Goal: Information Seeking & Learning: Learn about a topic

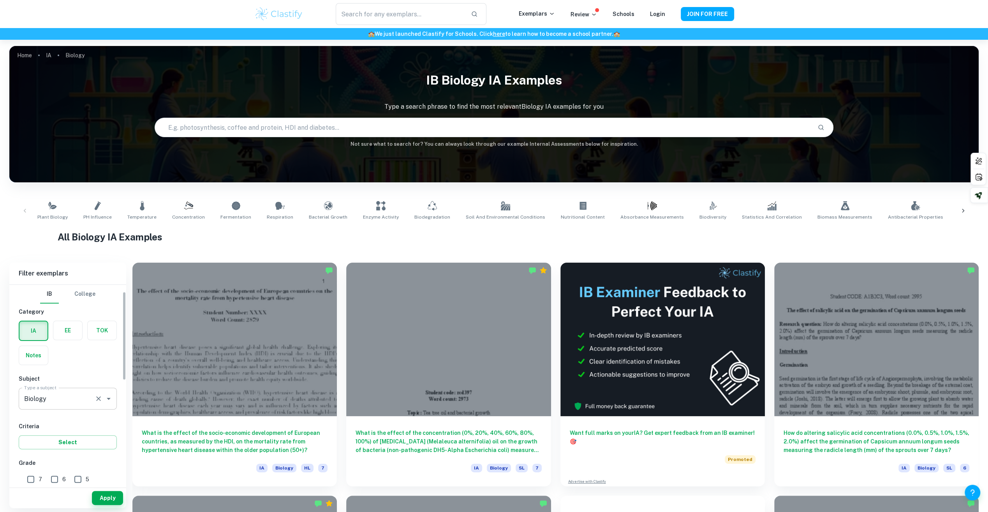
scroll to position [117, 0]
click at [94, 380] on input "1" at bounding box center [102, 381] width 16 height 16
checkbox input "true"
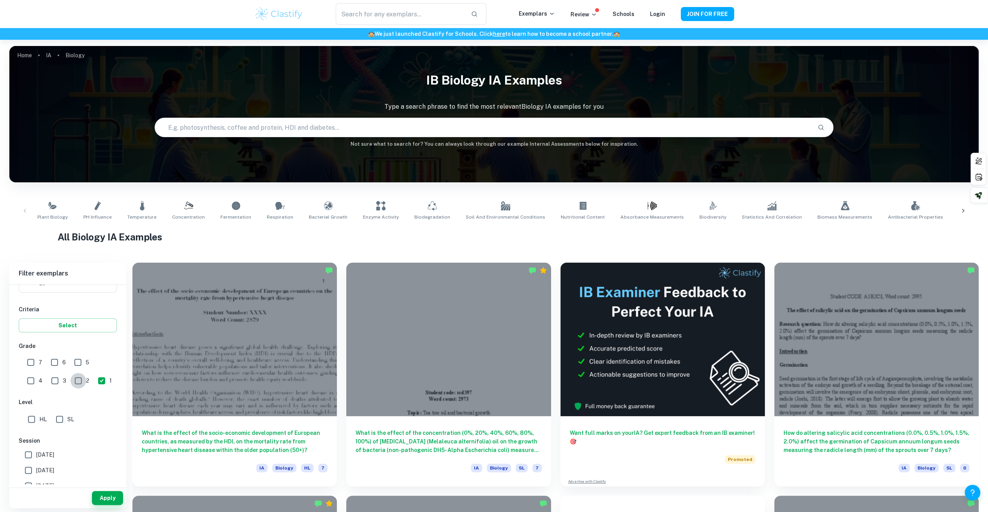
click at [70, 382] on input "2" at bounding box center [78, 381] width 16 height 16
checkbox input "true"
click at [47, 380] on input "3" at bounding box center [55, 381] width 16 height 16
checkbox input "true"
drag, startPoint x: 97, startPoint y: 358, endPoint x: 87, endPoint y: 361, distance: 10.4
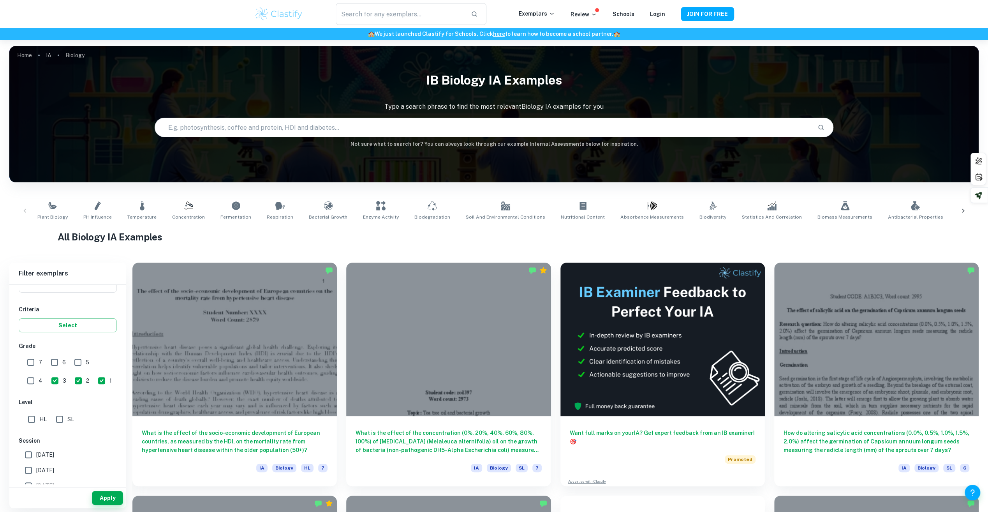
click at [39, 373] on input "4" at bounding box center [31, 381] width 16 height 16
checkbox input "true"
click at [85, 361] on input "5" at bounding box center [78, 362] width 16 height 16
click at [108, 493] on button "Apply" at bounding box center [107, 498] width 31 height 14
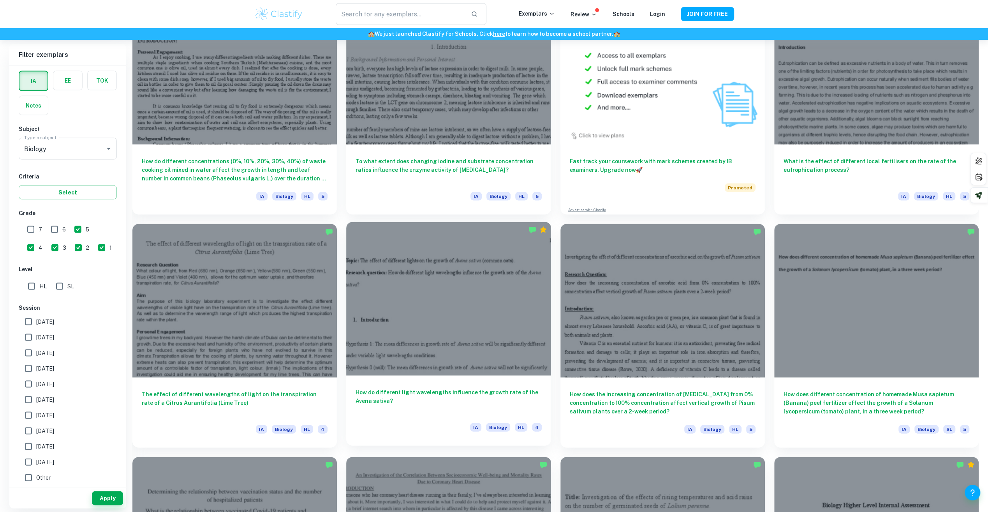
scroll to position [1441, 0]
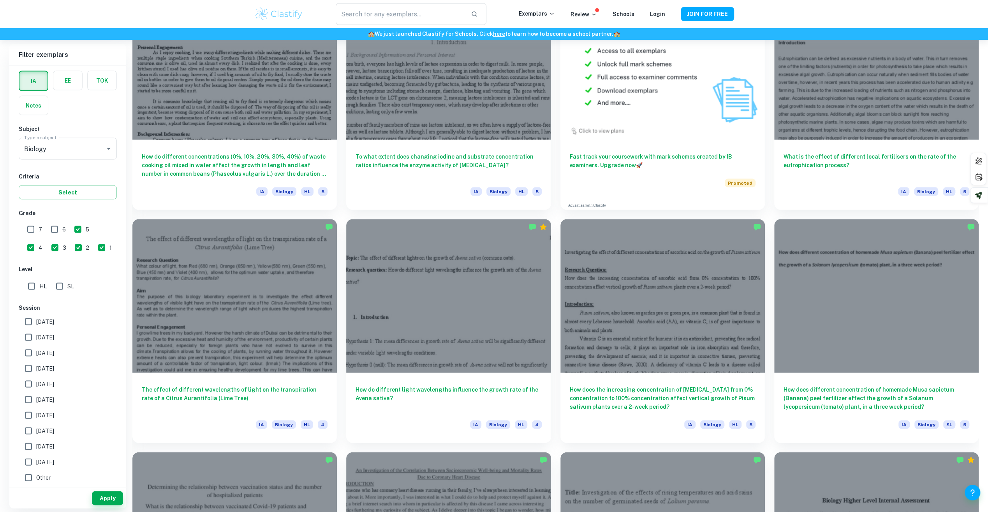
click at [83, 226] on input "5" at bounding box center [78, 229] width 16 height 16
checkbox input "false"
click at [39, 240] on input "4" at bounding box center [31, 248] width 16 height 16
checkbox input "false"
drag, startPoint x: 55, startPoint y: 248, endPoint x: 42, endPoint y: 250, distance: 12.9
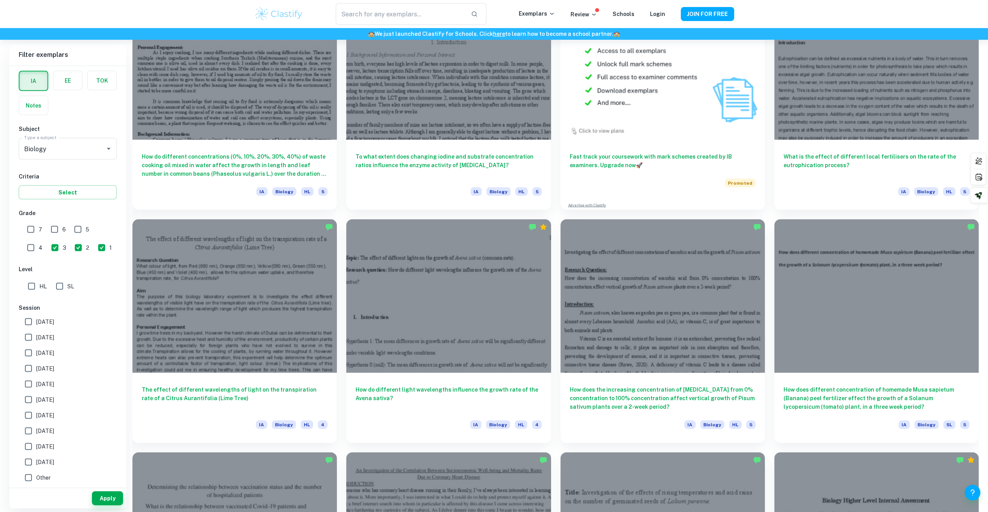
click at [70, 248] on input "2" at bounding box center [78, 248] width 16 height 16
checkbox input "false"
click at [47, 250] on input "3" at bounding box center [55, 248] width 16 height 16
checkbox input "false"
click at [96, 493] on button "Apply" at bounding box center [107, 498] width 31 height 14
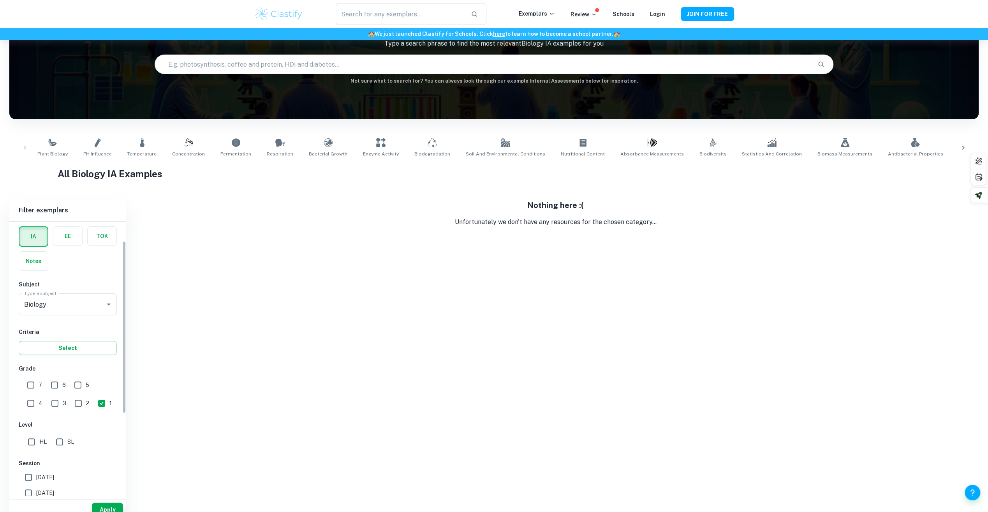
scroll to position [40, 0]
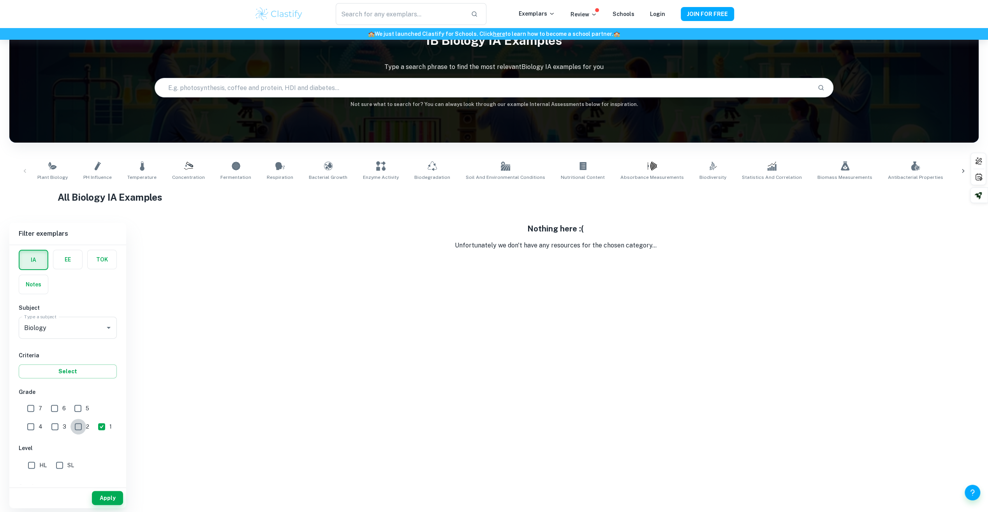
click at [70, 428] on input "2" at bounding box center [78, 427] width 16 height 16
checkbox input "true"
click at [94, 419] on input "1" at bounding box center [102, 427] width 16 height 16
checkbox input "false"
click at [108, 499] on button "Apply" at bounding box center [107, 498] width 31 height 14
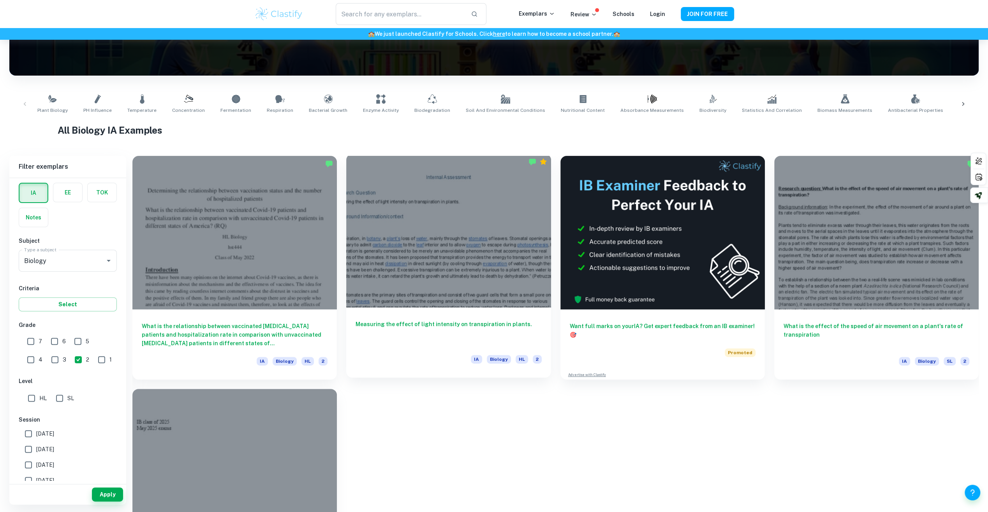
scroll to position [157, 0]
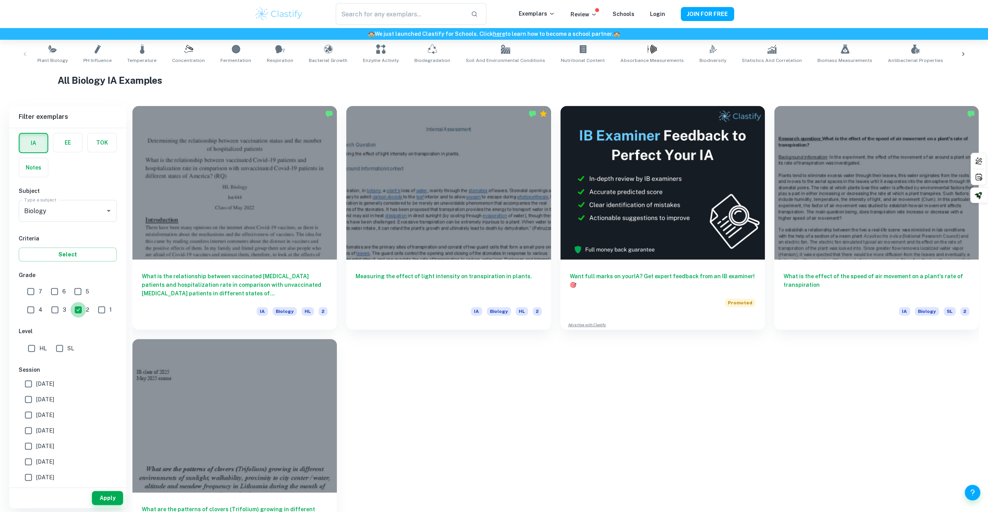
click at [70, 308] on input "2" at bounding box center [78, 310] width 16 height 16
checkbox input "false"
click at [47, 310] on input "3" at bounding box center [55, 310] width 16 height 16
click at [106, 497] on button "Apply" at bounding box center [107, 498] width 31 height 14
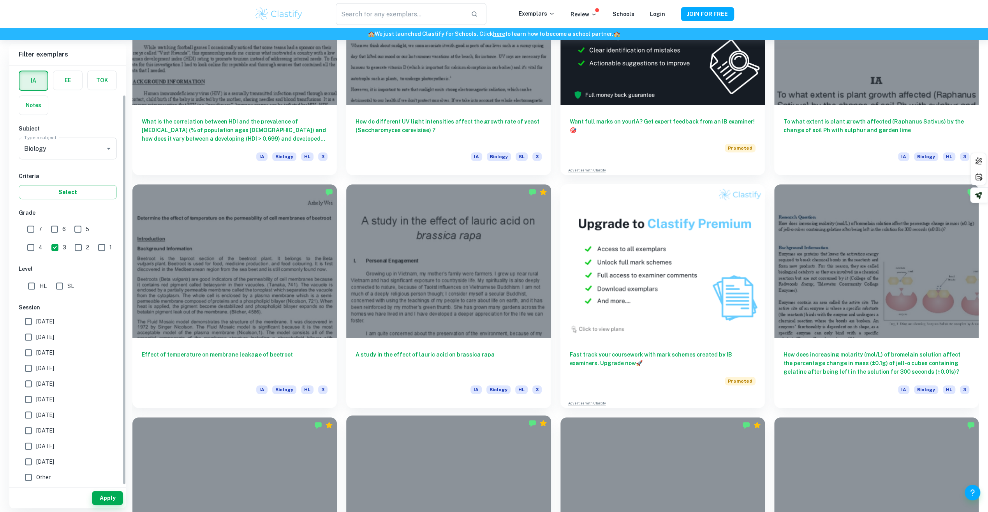
scroll to position [429, 0]
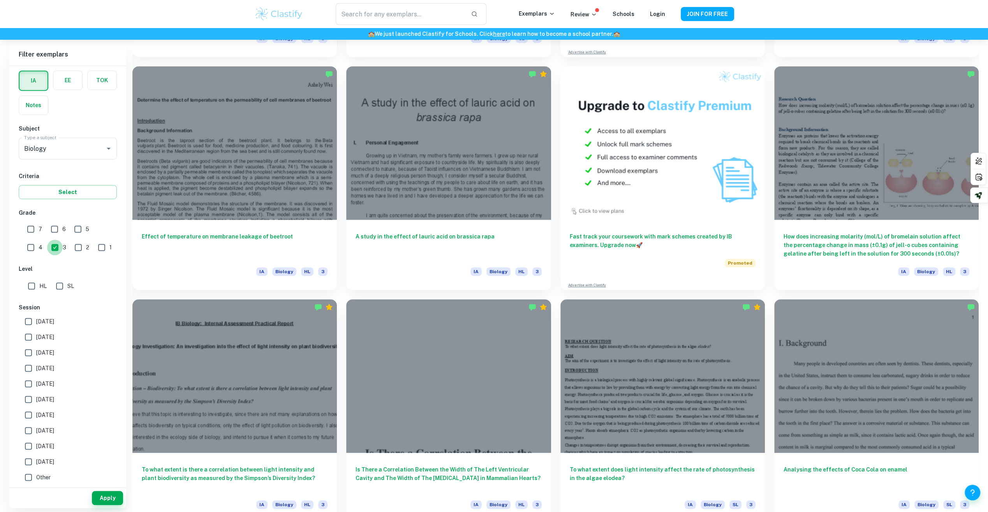
click at [47, 248] on input "3" at bounding box center [55, 248] width 16 height 16
checkbox input "false"
click at [49, 237] on div "4" at bounding box center [37, 246] width 24 height 18
click at [42, 243] on span "4" at bounding box center [41, 247] width 4 height 9
click at [39, 240] on input "4" at bounding box center [31, 248] width 16 height 16
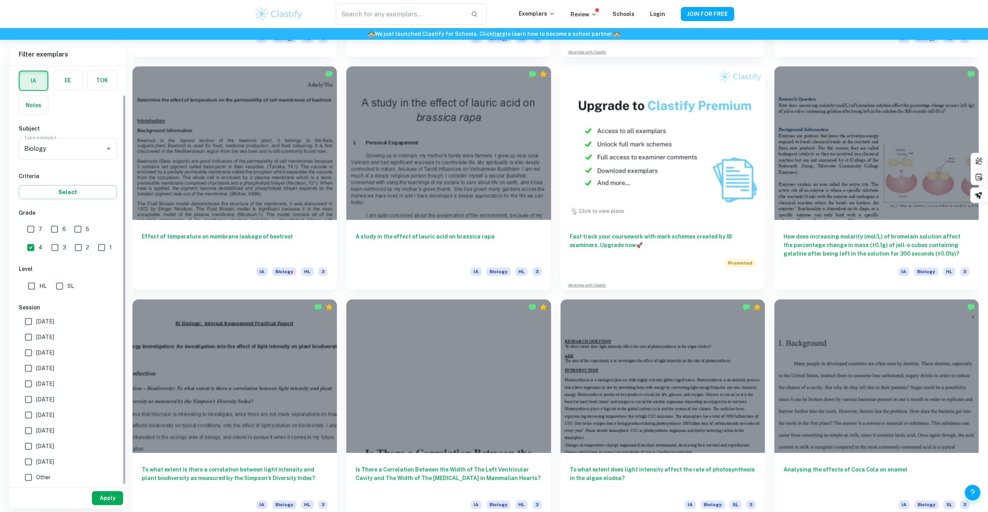
click at [115, 498] on button "Apply" at bounding box center [107, 498] width 31 height 14
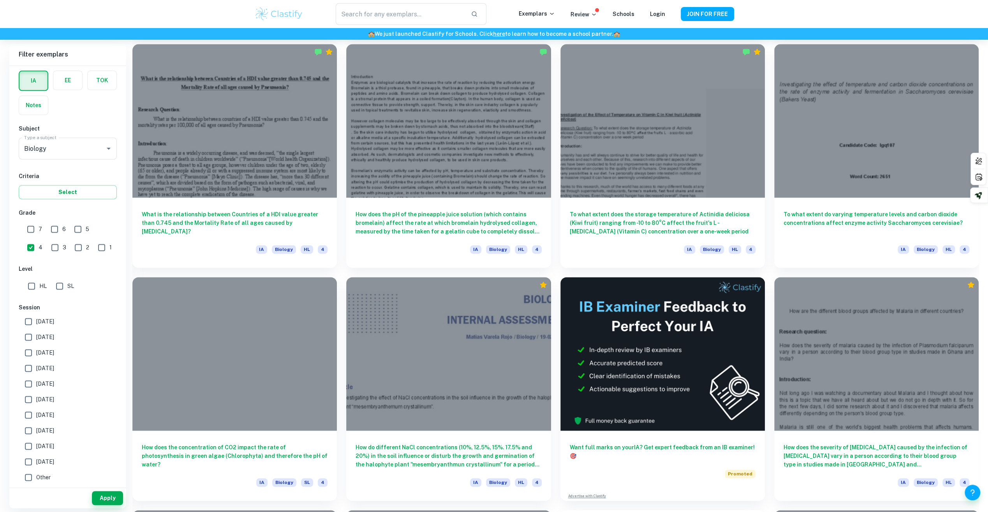
scroll to position [936, 0]
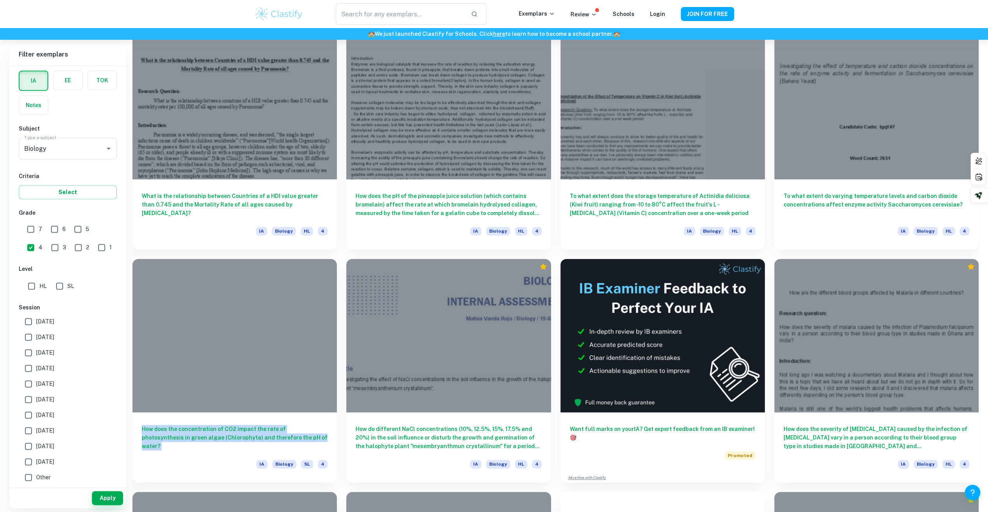
drag, startPoint x: 127, startPoint y: 462, endPoint x: 130, endPoint y: 425, distance: 36.7
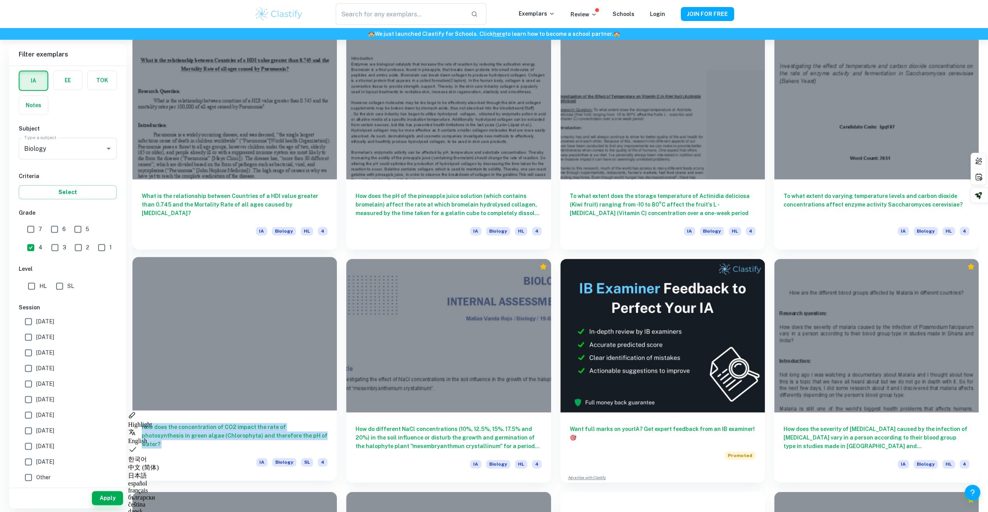
drag, startPoint x: 130, startPoint y: 425, endPoint x: 190, endPoint y: 435, distance: 61.5
copy h6 "How does the concentration of CO2 impact the rate of photosynthesis in green al…"
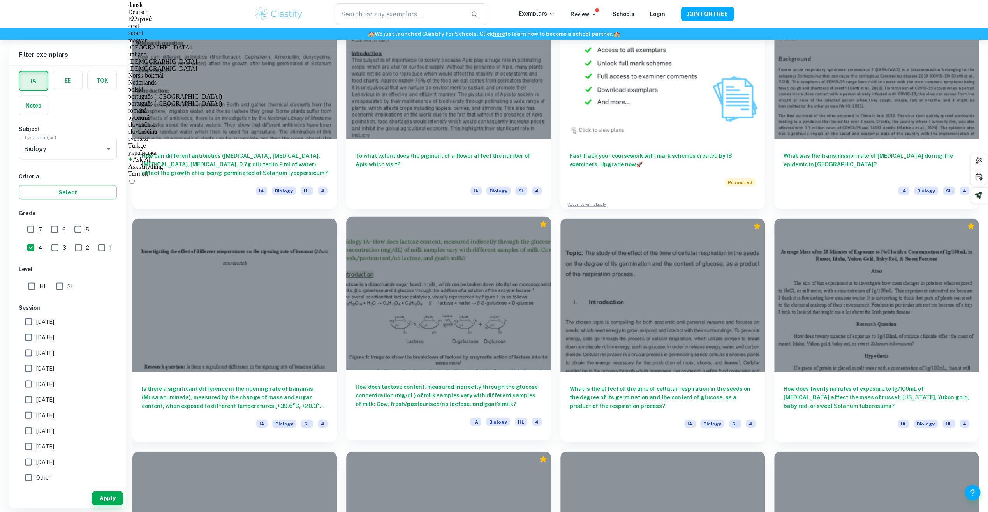
scroll to position [1676, 0]
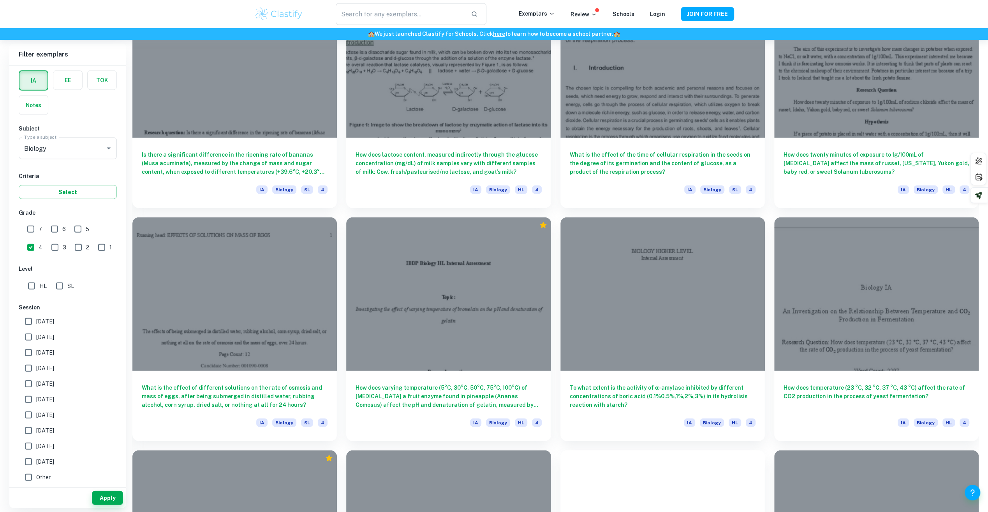
click at [39, 240] on input "4" at bounding box center [31, 248] width 16 height 16
checkbox input "false"
click at [73, 230] on input "5" at bounding box center [78, 229] width 16 height 16
checkbox input "true"
click at [100, 493] on button "Apply" at bounding box center [107, 498] width 31 height 14
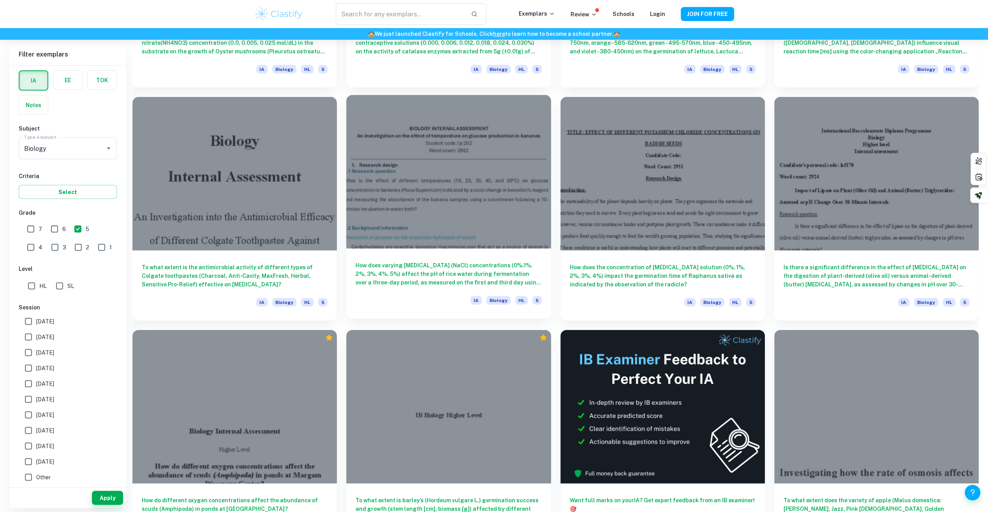
scroll to position [4753, 0]
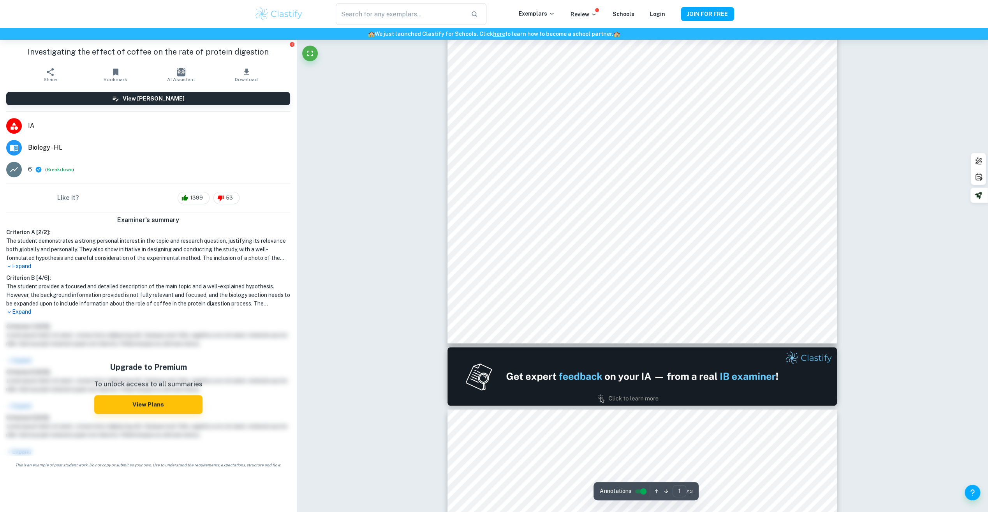
type input "2"
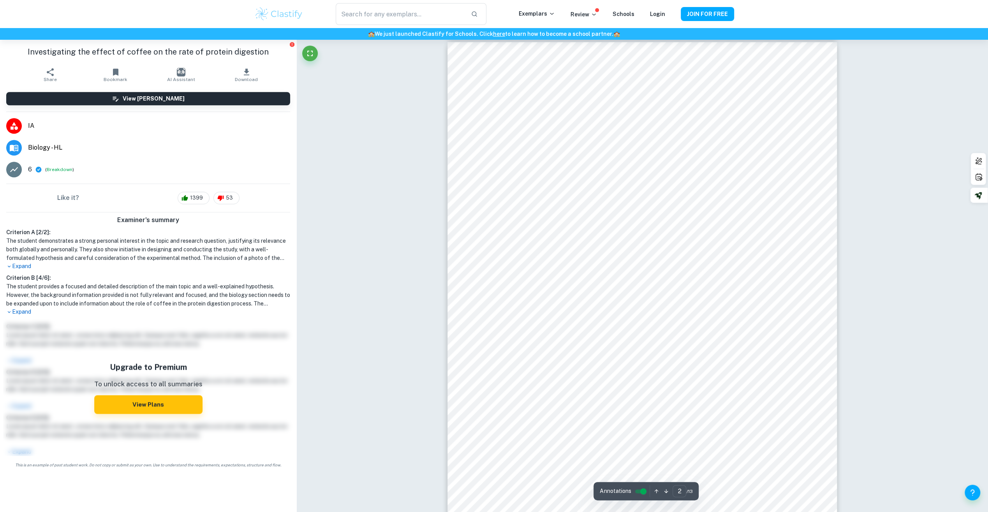
scroll to position [623, 0]
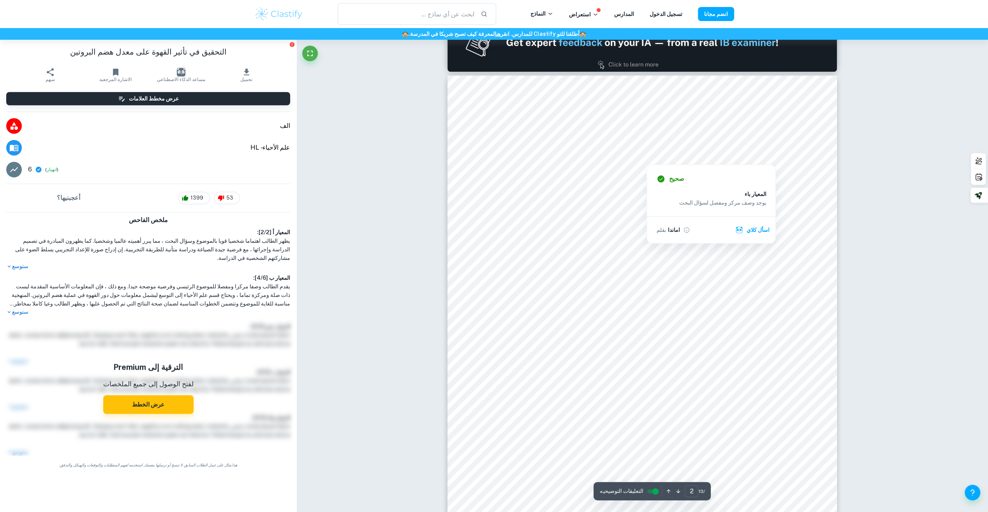
scroll to position [584, 0]
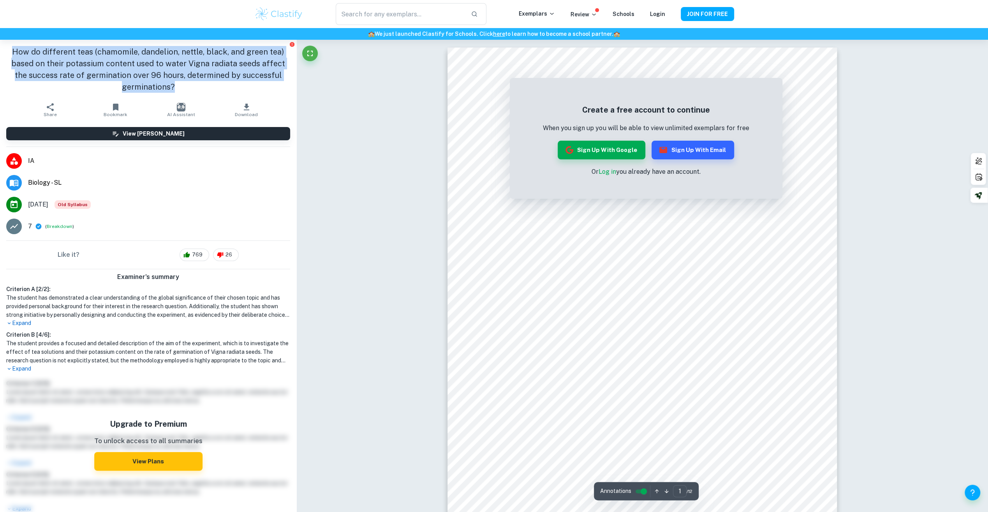
drag, startPoint x: 23, startPoint y: 51, endPoint x: 191, endPoint y: 85, distance: 171.3
click at [191, 85] on h1 "How do different teas (chamomile, dandelion, nettle, black, and green tea) base…" at bounding box center [148, 69] width 284 height 47
drag, startPoint x: 191, startPoint y: 85, endPoint x: 159, endPoint y: 64, distance: 37.7
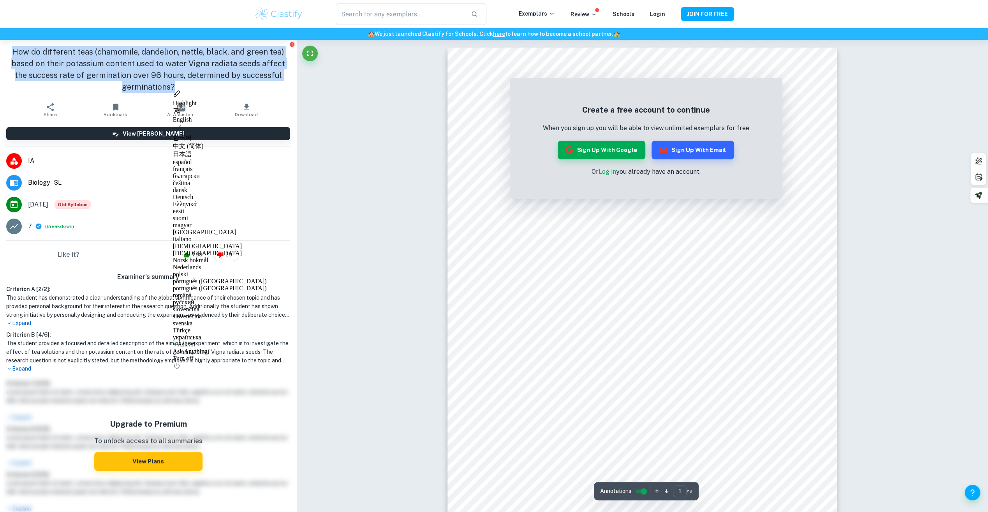
copy h1 "How do different teas (chamomile, dandelion, nettle, black, and green tea) base…"
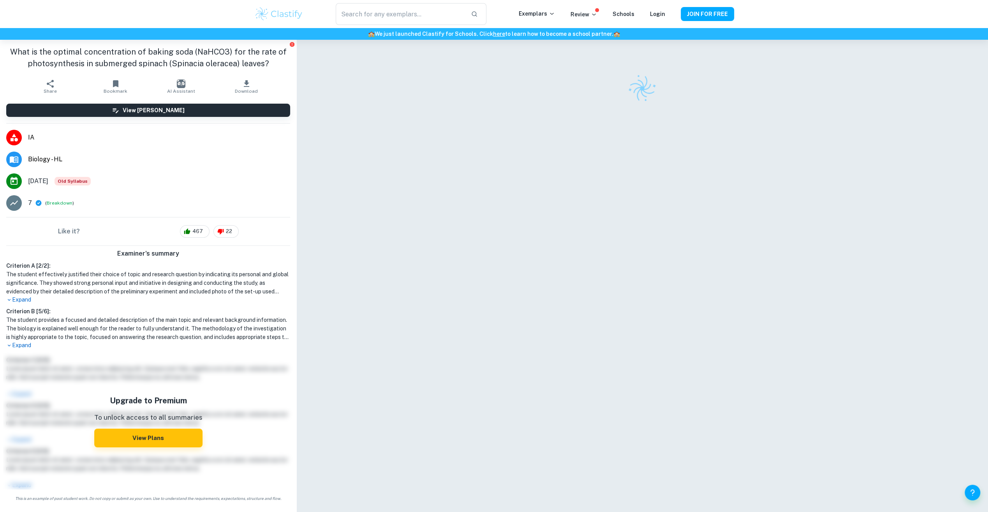
checkbox input "true"
